Goal: Information Seeking & Learning: Find specific fact

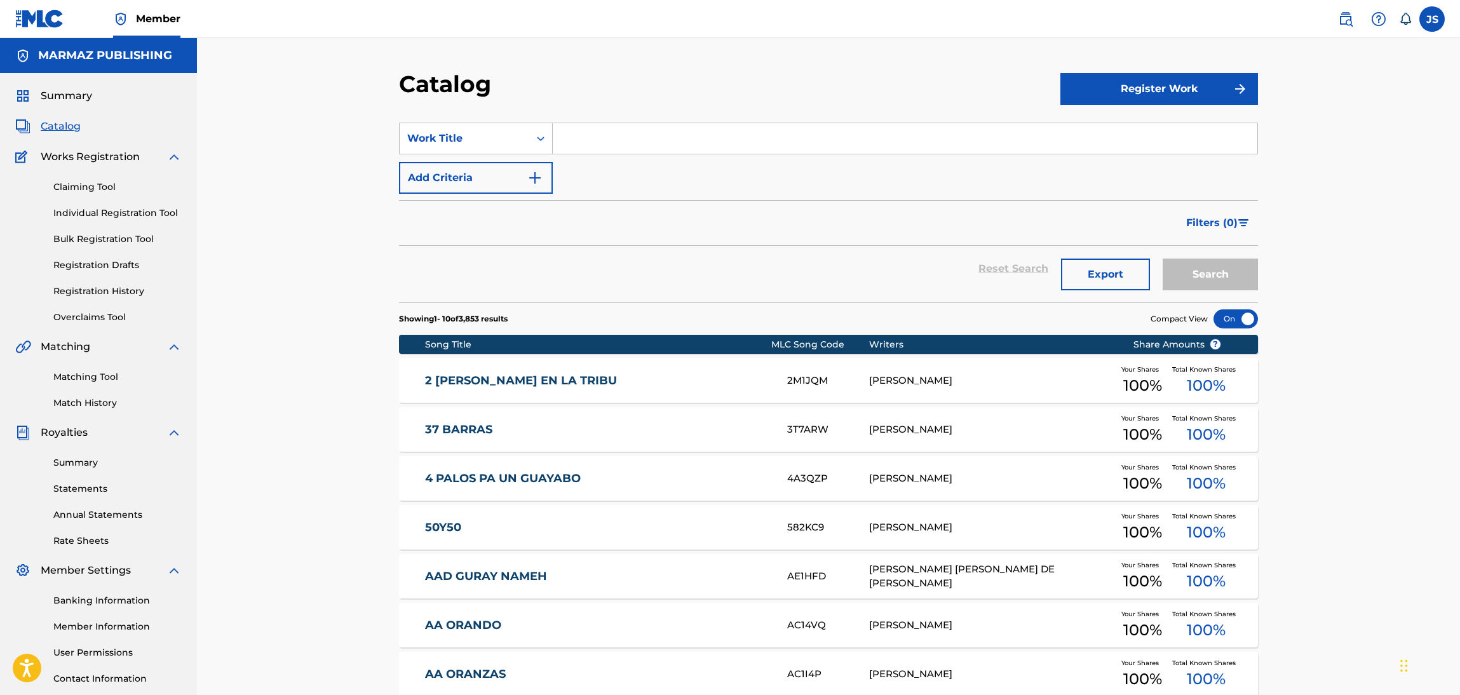
click at [628, 150] on input "Search Form" at bounding box center [905, 138] width 704 height 30
paste input "CACHOS VAN Y CACHOS VIENEN"
click at [665, 127] on input "CACHOS VAN Y CACHOS VIENEN" at bounding box center [905, 138] width 704 height 30
paste input "CACHOS VAN Y CACHOS VIENEN"
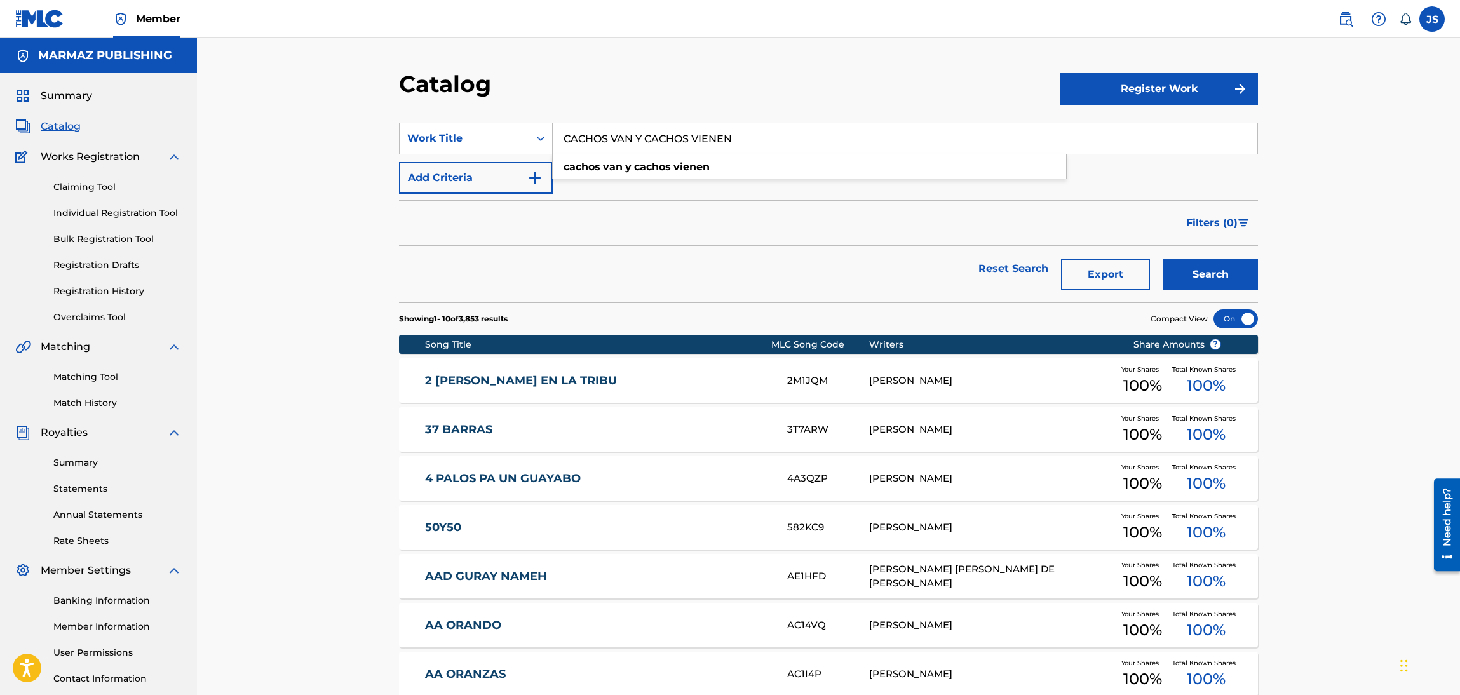
type input "CACHOS VAN Y CACHOS VIENEN"
click at [787, 222] on div "Filters ( 0 )" at bounding box center [828, 223] width 859 height 46
click at [1183, 270] on button "Search" at bounding box center [1209, 275] width 95 height 32
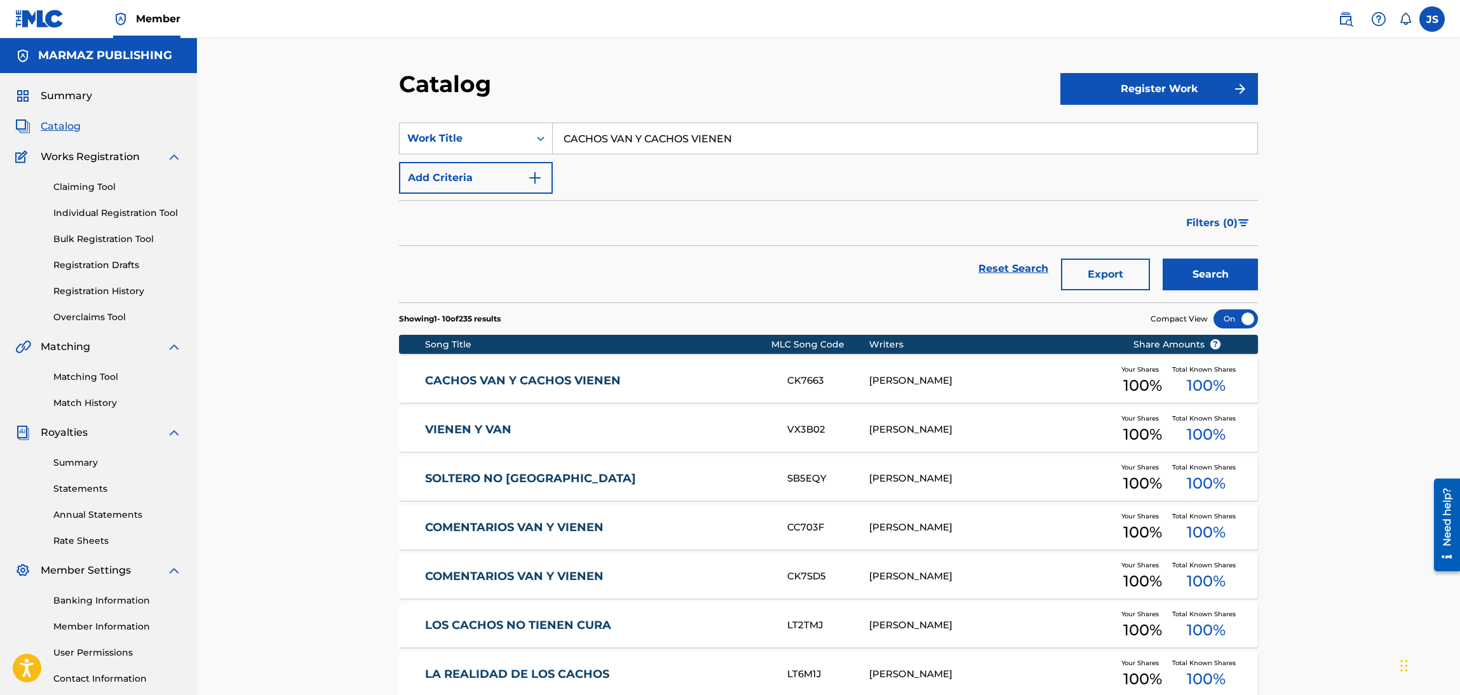
click at [589, 386] on link "CACHOS VAN Y CACHOS VIENEN" at bounding box center [598, 381] width 346 height 15
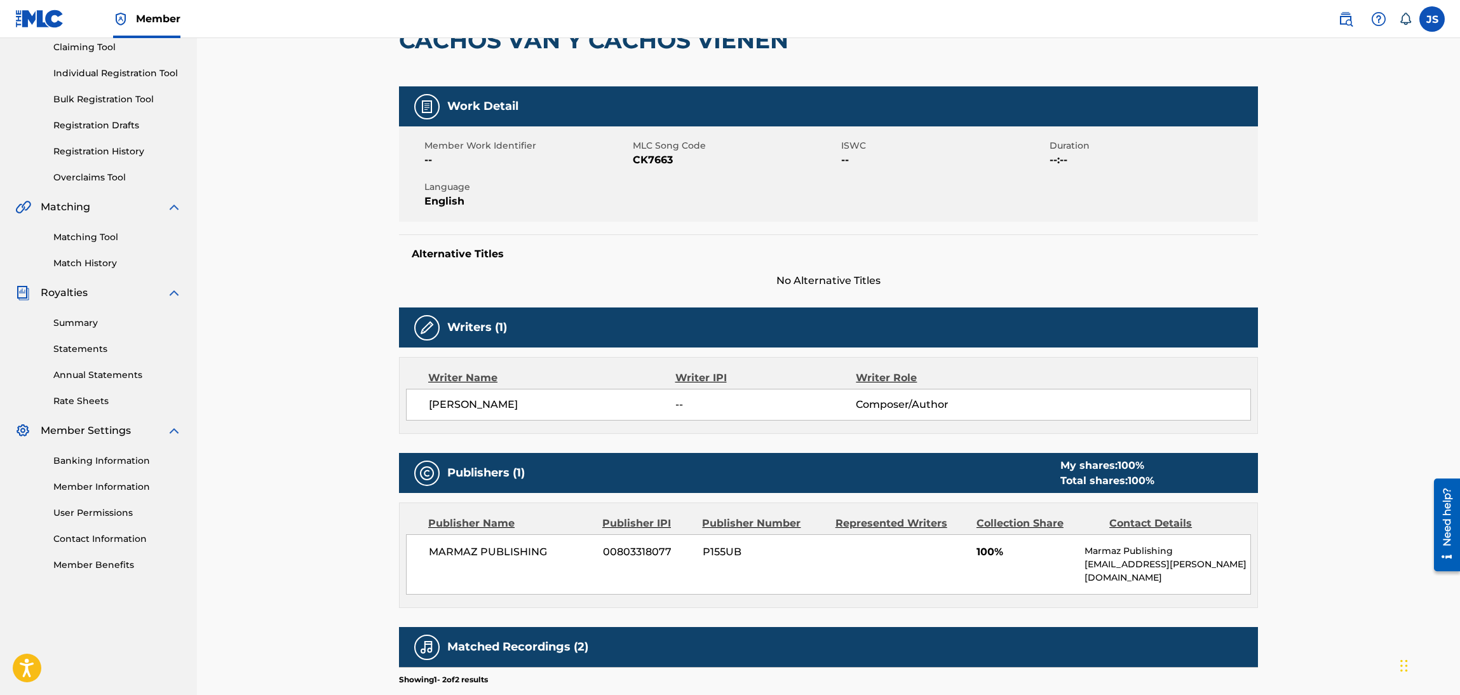
scroll to position [325, 0]
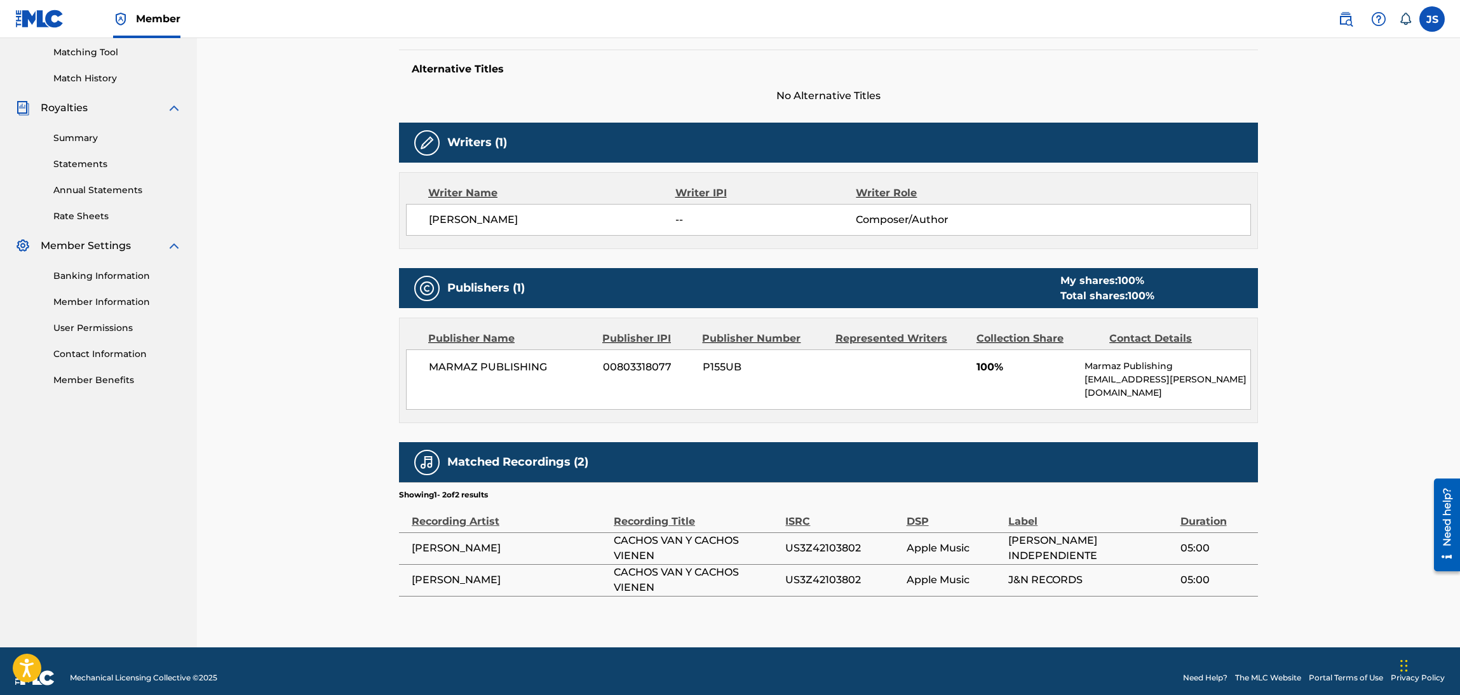
click at [847, 541] on span "US3Z42103802" at bounding box center [842, 548] width 114 height 15
copy span "US3Z42103802"
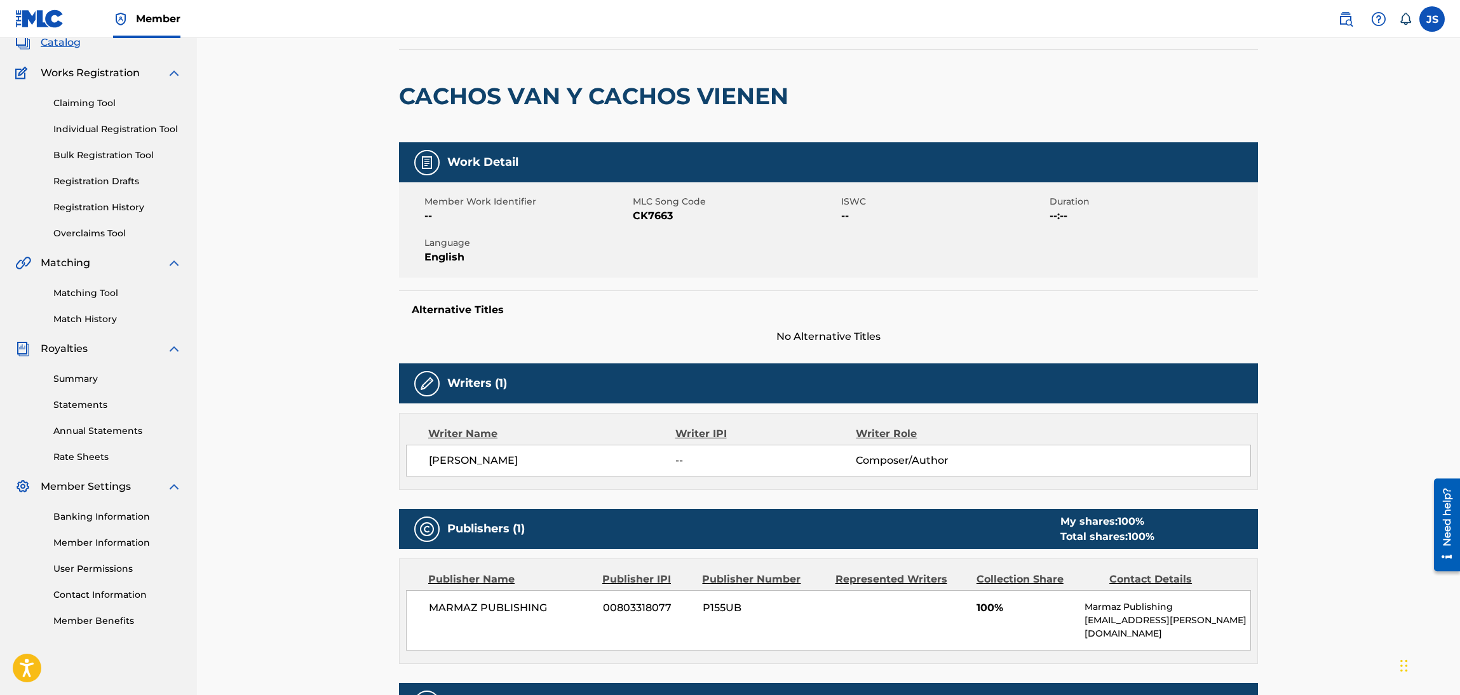
scroll to position [0, 0]
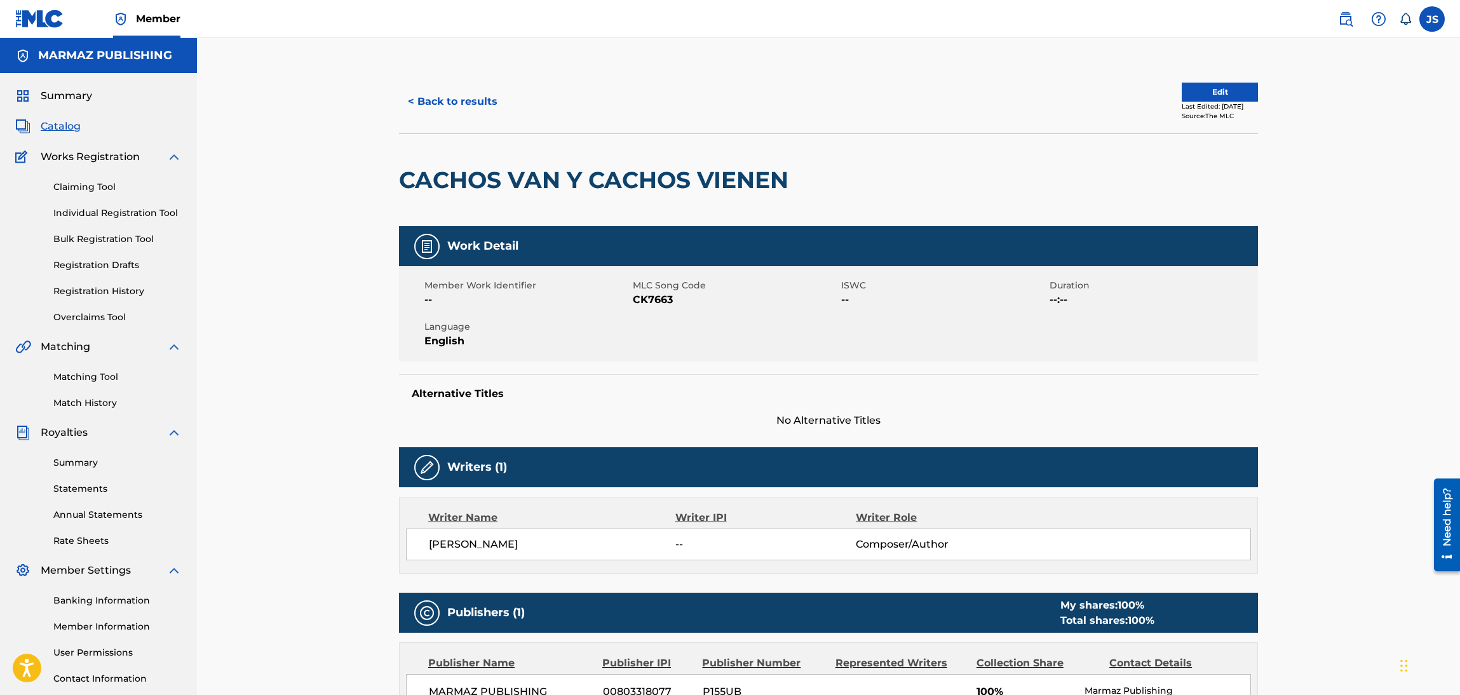
click at [436, 108] on button "< Back to results" at bounding box center [452, 102] width 107 height 32
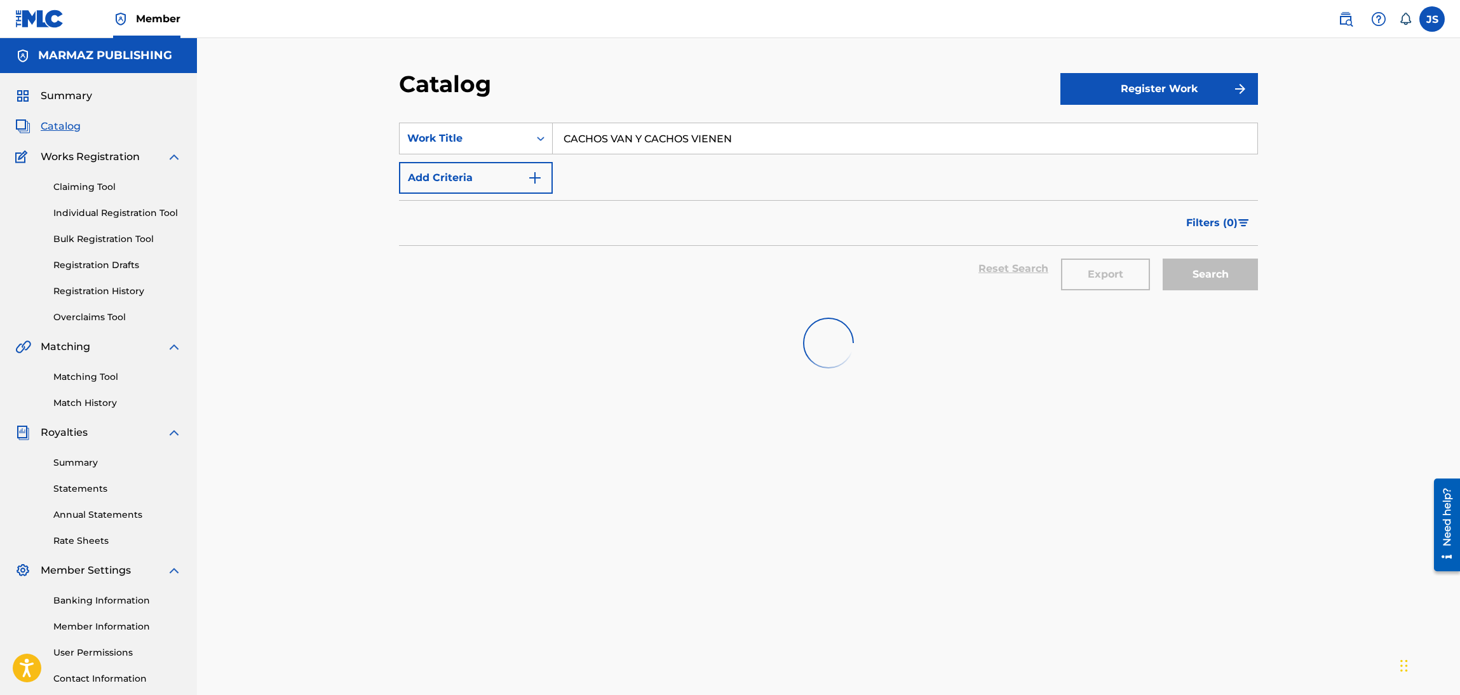
drag, startPoint x: 764, startPoint y: 139, endPoint x: 519, endPoint y: 77, distance: 252.2
click at [396, 119] on div "Catalog Register Work SearchWithCriteria20a119a6-71f3-4ee6-93ed-d431b457841f Wo…" at bounding box center [828, 398] width 889 height 657
paste input "DESTINO TRAICIONERO"
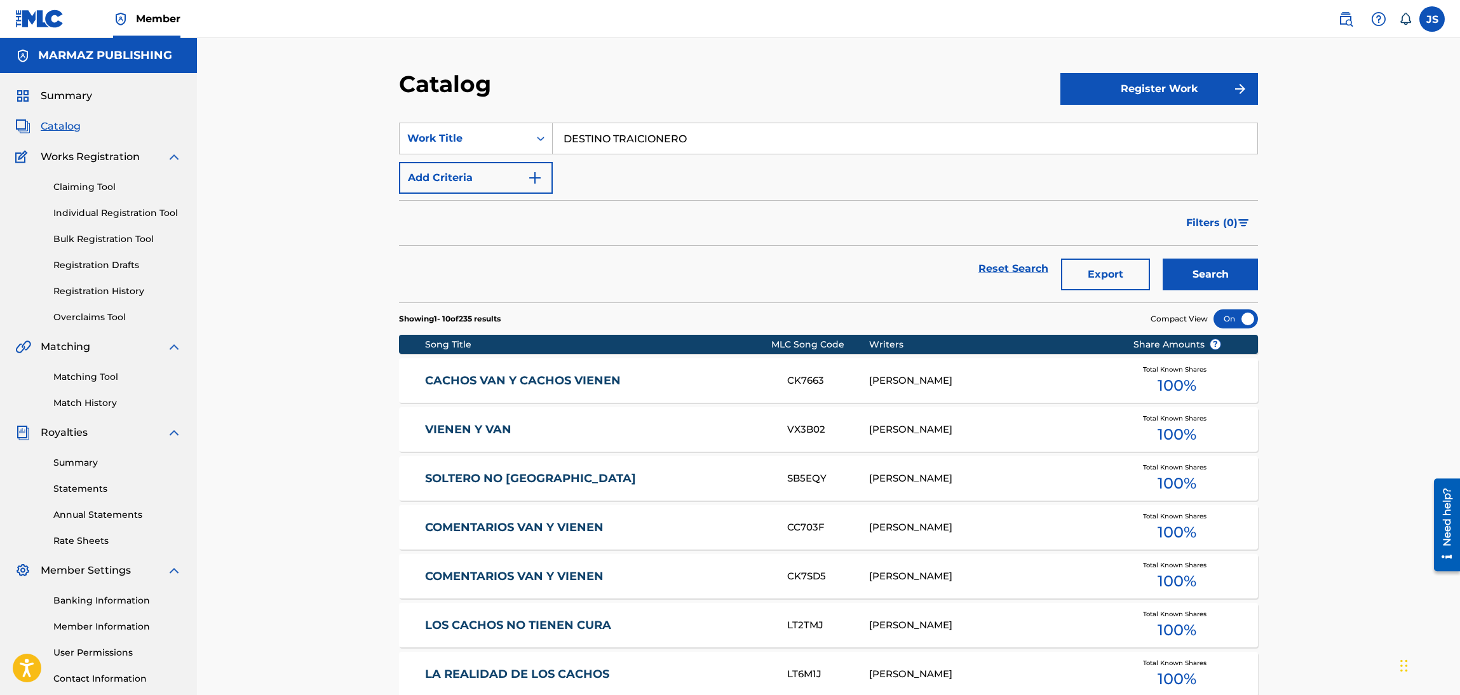
type input "DESTINO TRAICIONERO"
drag, startPoint x: 598, startPoint y: 69, endPoint x: 617, endPoint y: 70, distance: 19.1
click at [601, 69] on div "Catalog Register Work SearchWithCriteria20a119a6-71f3-4ee6-93ed-d431b457841f Wo…" at bounding box center [828, 473] width 1263 height 870
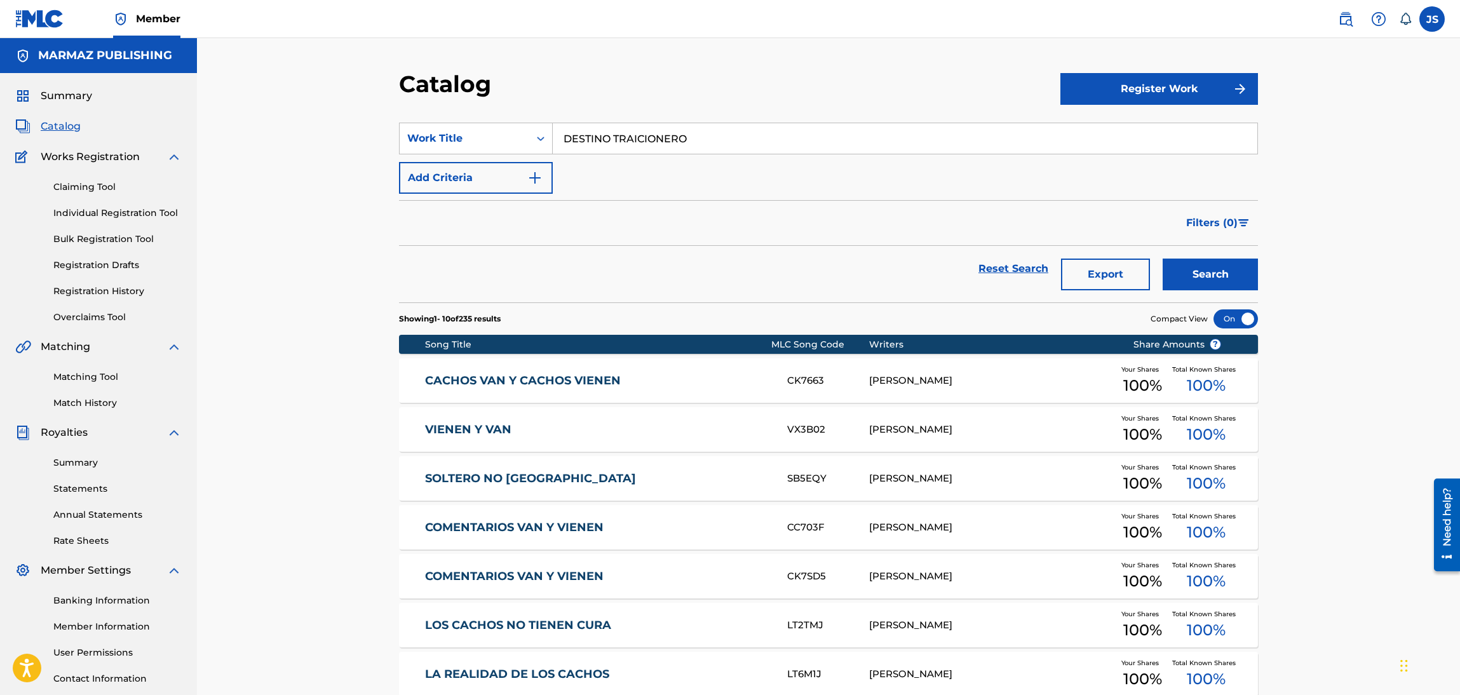
click at [1237, 285] on button "Search" at bounding box center [1209, 275] width 95 height 32
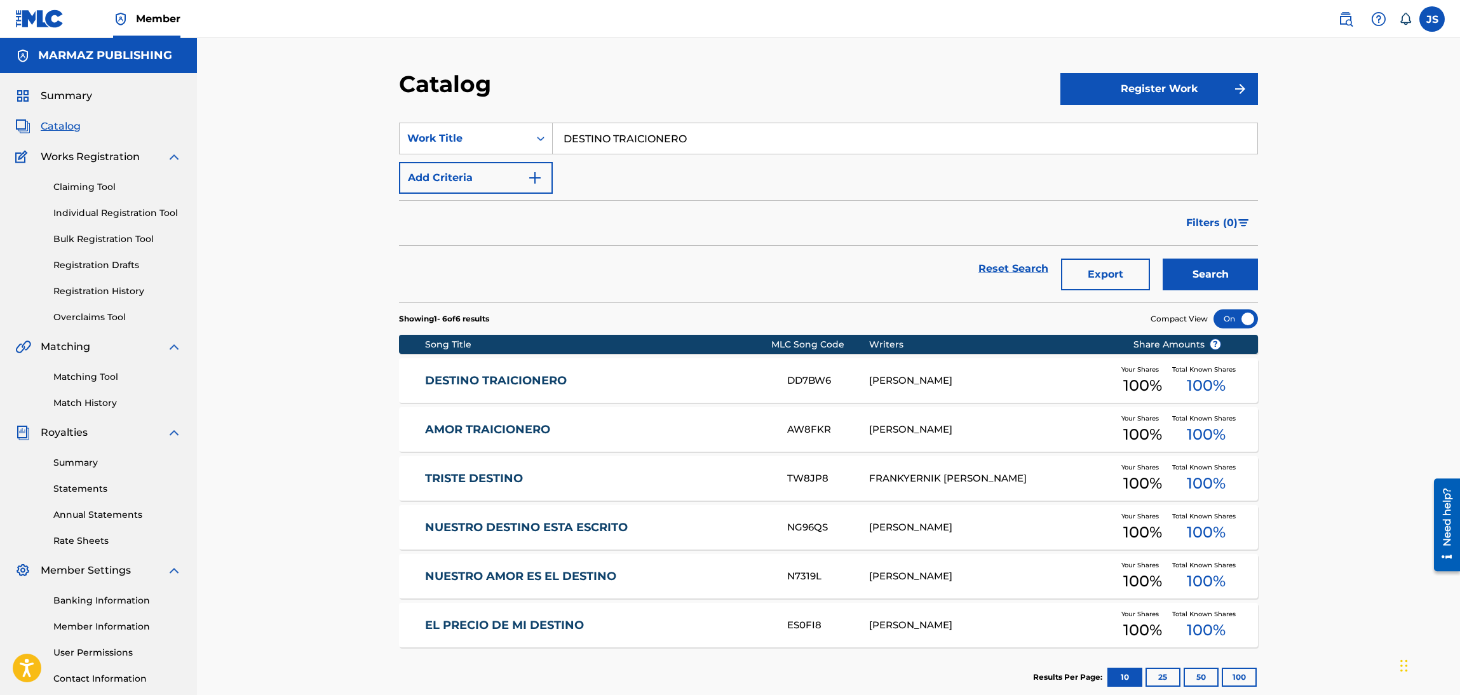
click at [510, 389] on div "DESTINO TRAICIONERO DD7BW6 [PERSON_NAME] Your Shares 100 % Total Known Shares 1…" at bounding box center [828, 380] width 859 height 44
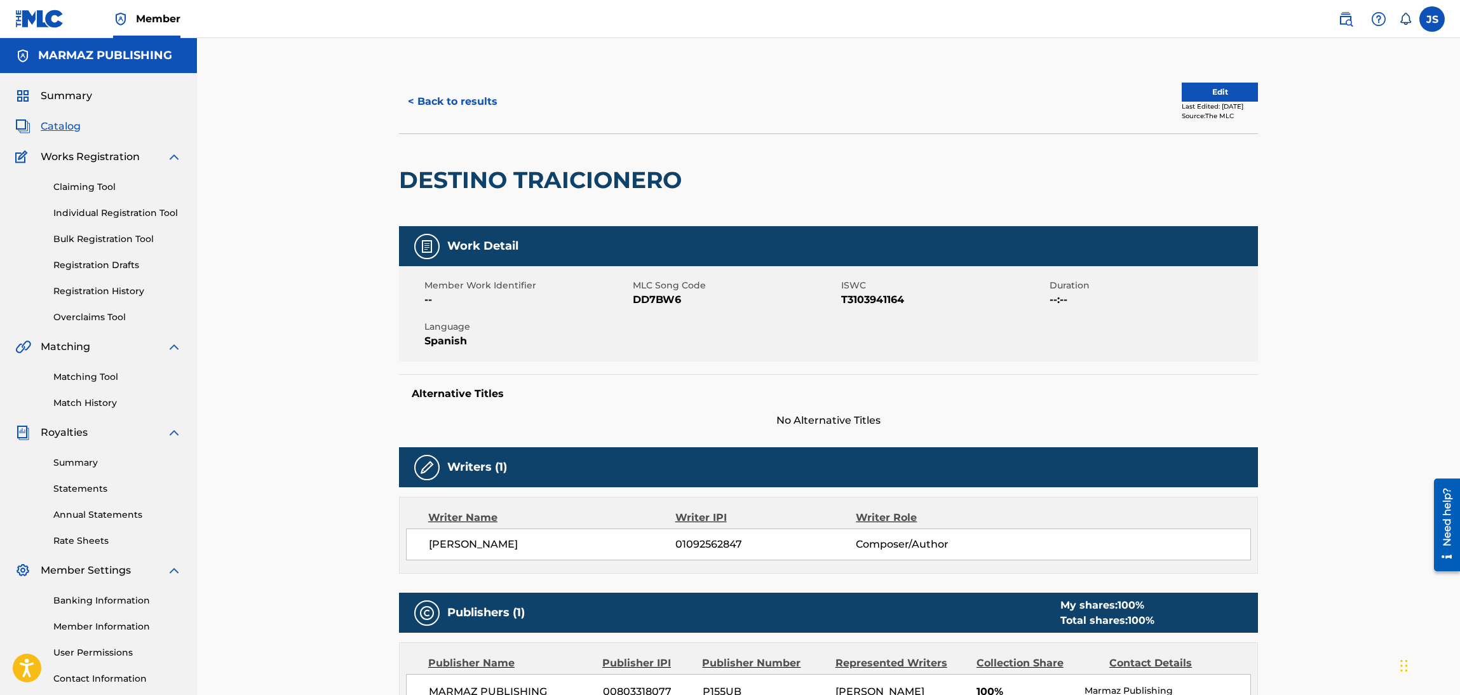
click at [466, 95] on button "< Back to results" at bounding box center [452, 102] width 107 height 32
